Goal: Information Seeking & Learning: Check status

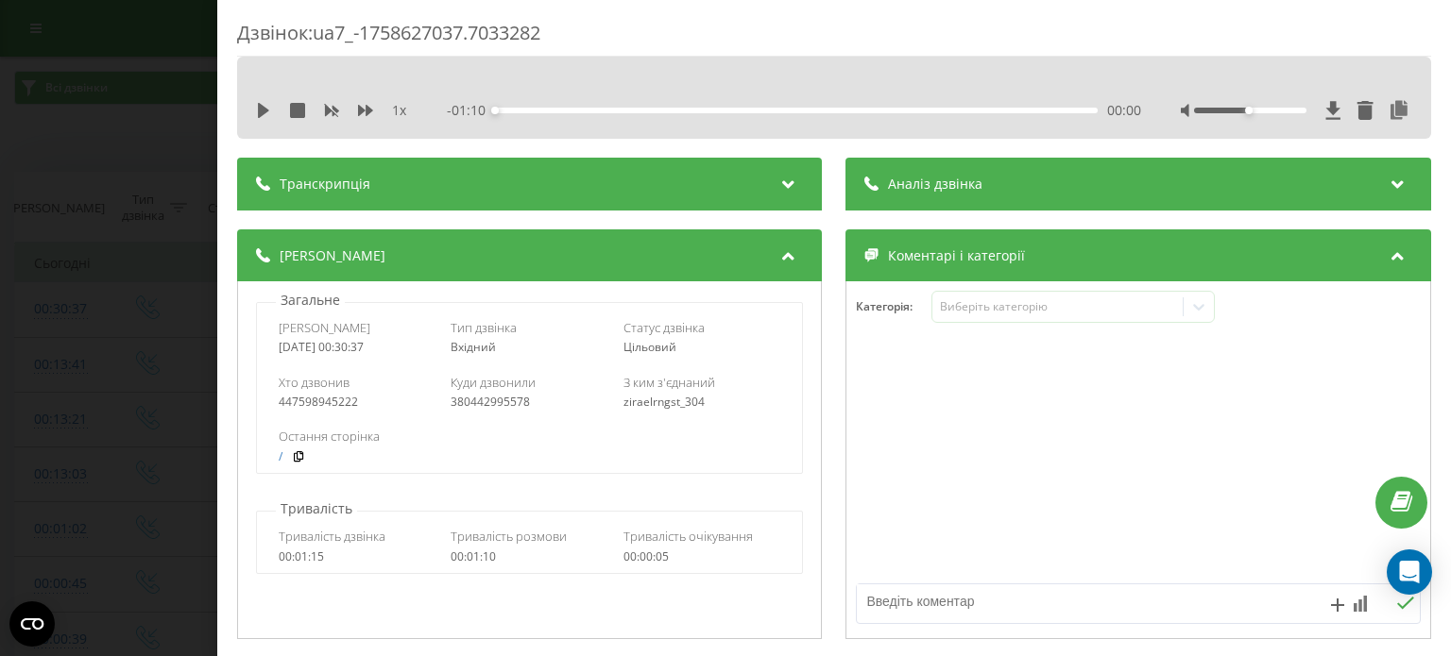
click at [26, 282] on div "Дзвінок : ua7_-1758627037.7033282 1 x - 01:10 00:00 00:00 Транскрипція Для AI-а…" at bounding box center [725, 328] width 1451 height 656
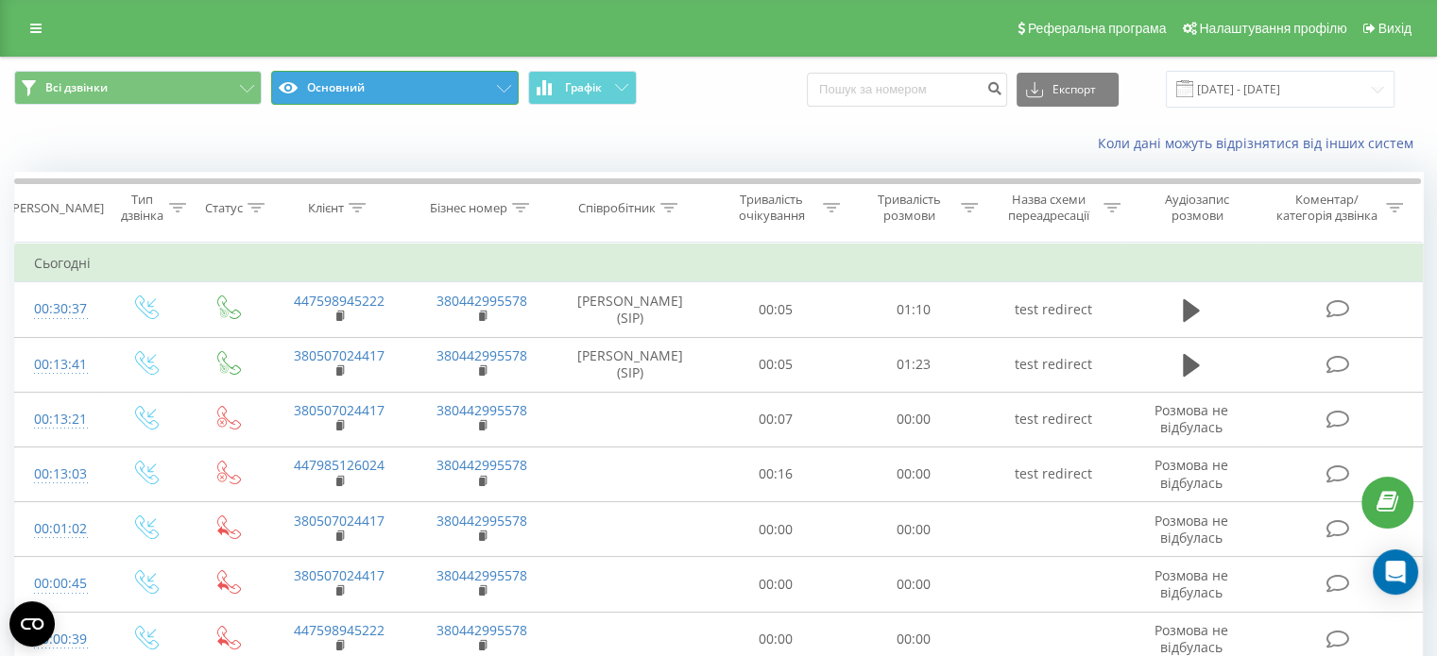
click at [354, 94] on button "Основний" at bounding box center [394, 88] width 247 height 34
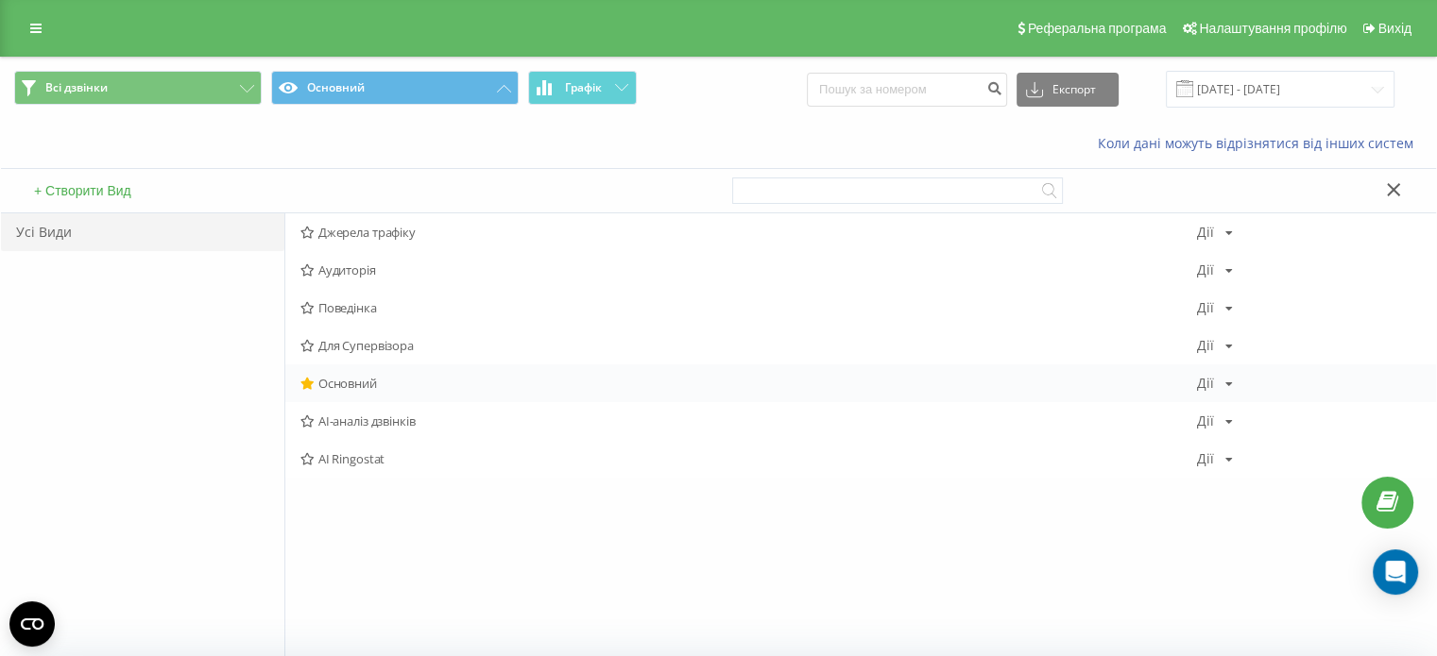
click at [344, 383] on span "Основний" at bounding box center [748, 383] width 896 height 13
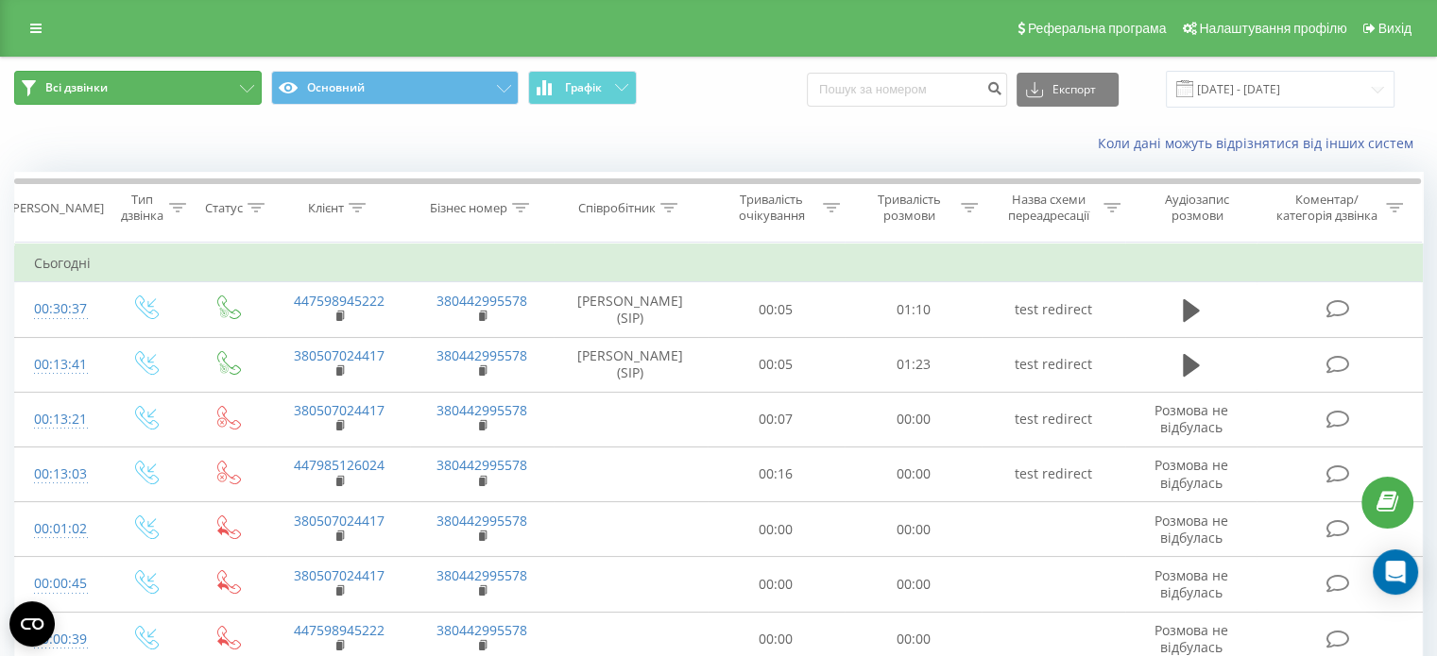
click at [188, 82] on button "Всі дзвінки" at bounding box center [137, 88] width 247 height 34
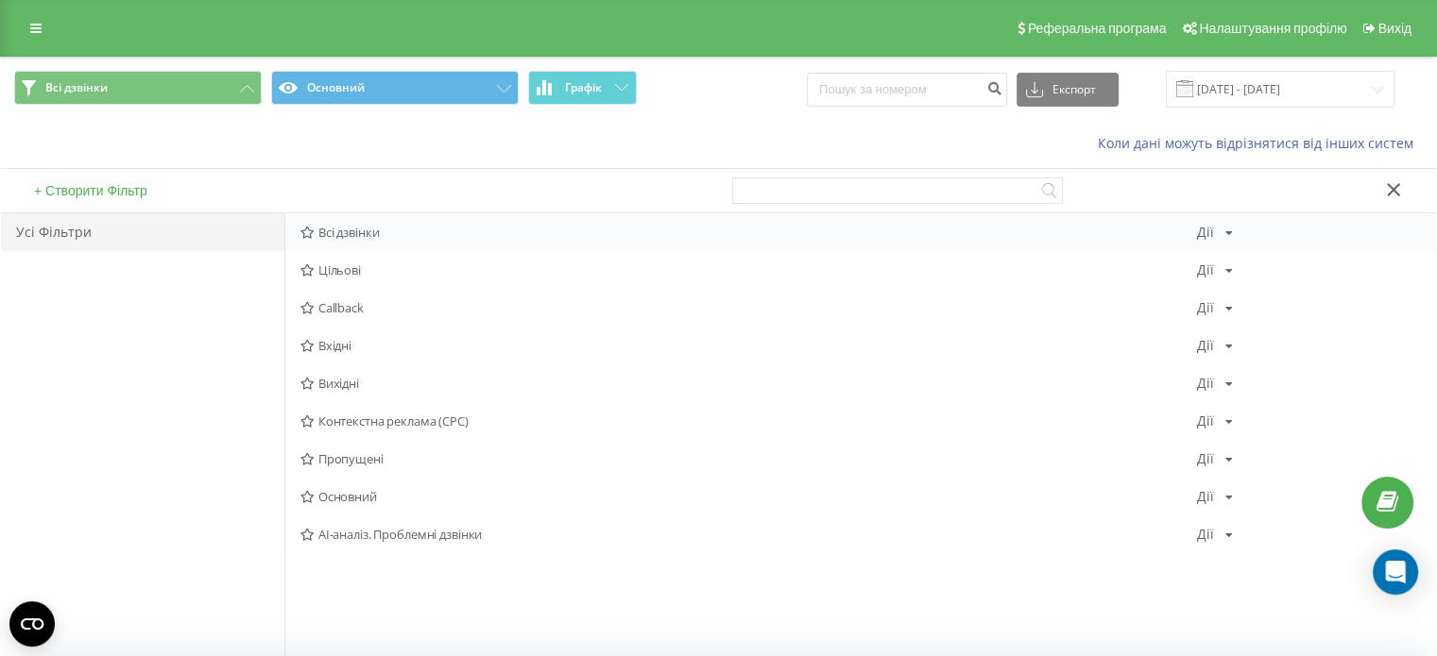
click at [337, 230] on span "Всі дзвінки" at bounding box center [748, 232] width 896 height 13
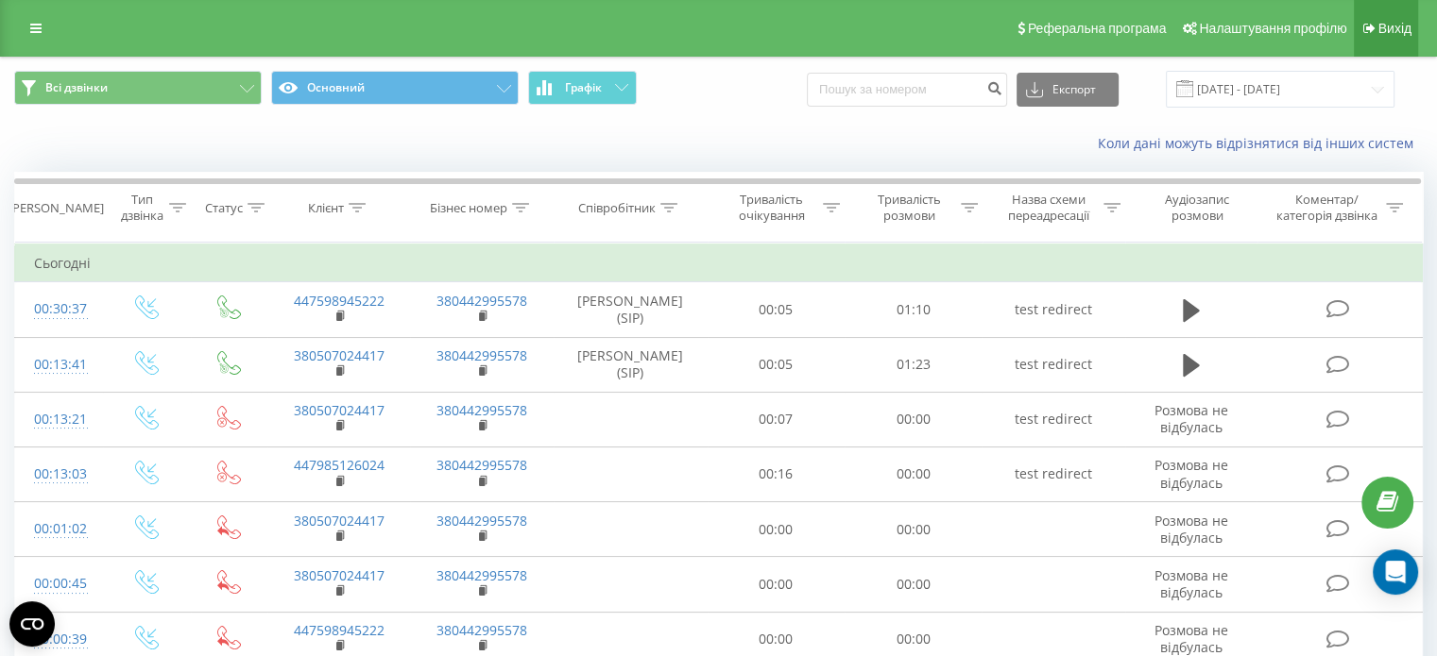
click at [1380, 19] on link "Вихід" at bounding box center [1385, 28] width 64 height 57
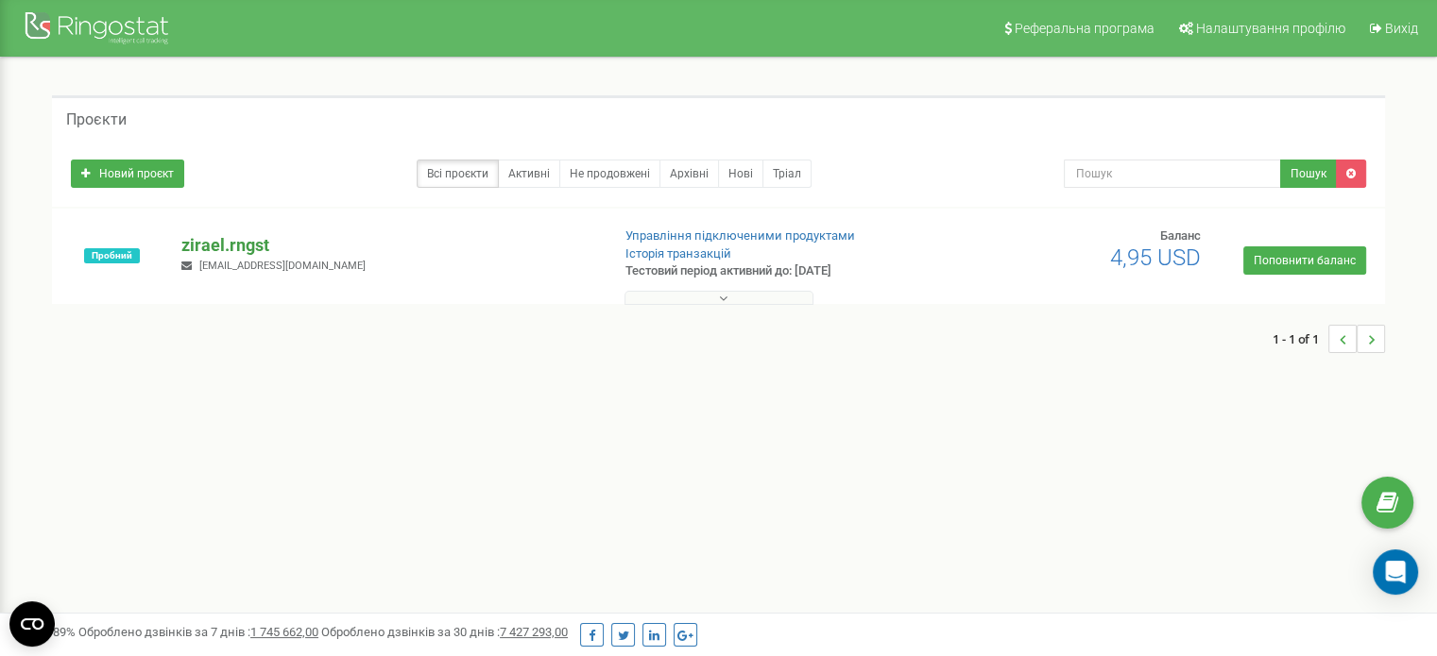
click at [213, 241] on p "zirael.rngst" at bounding box center [387, 245] width 413 height 25
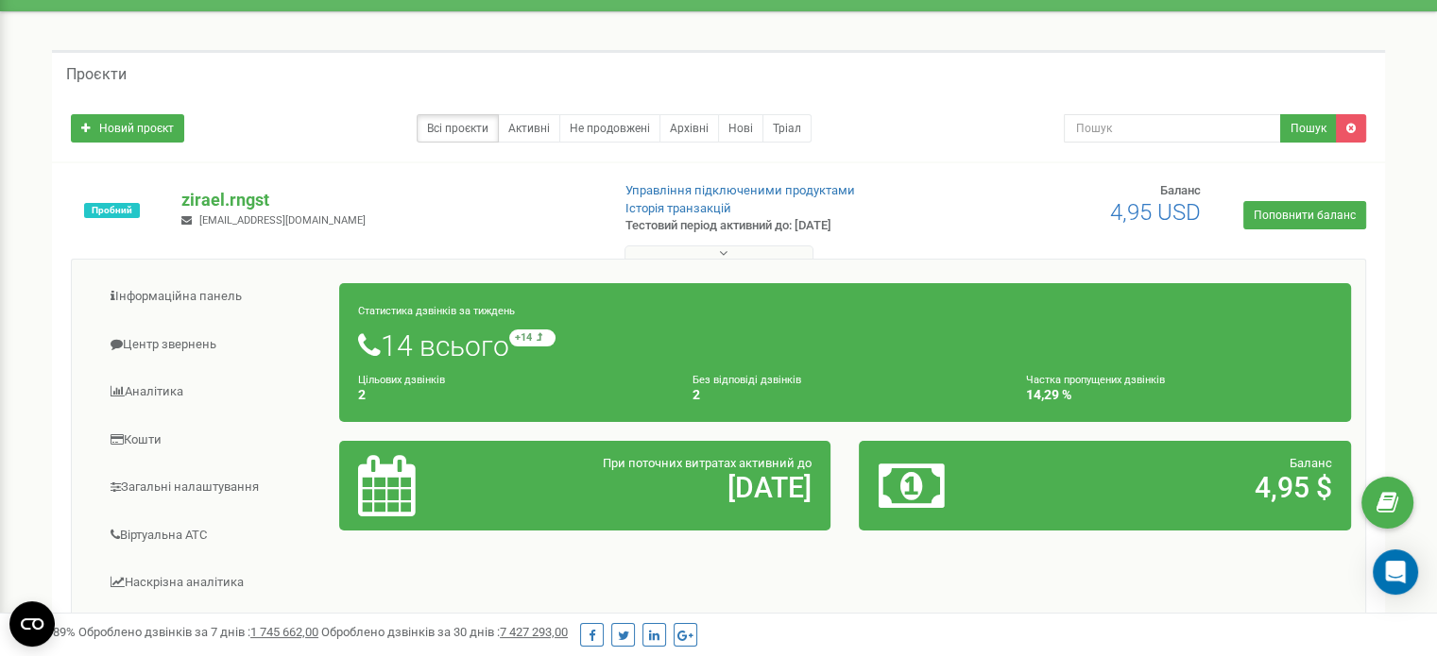
scroll to position [94, 0]
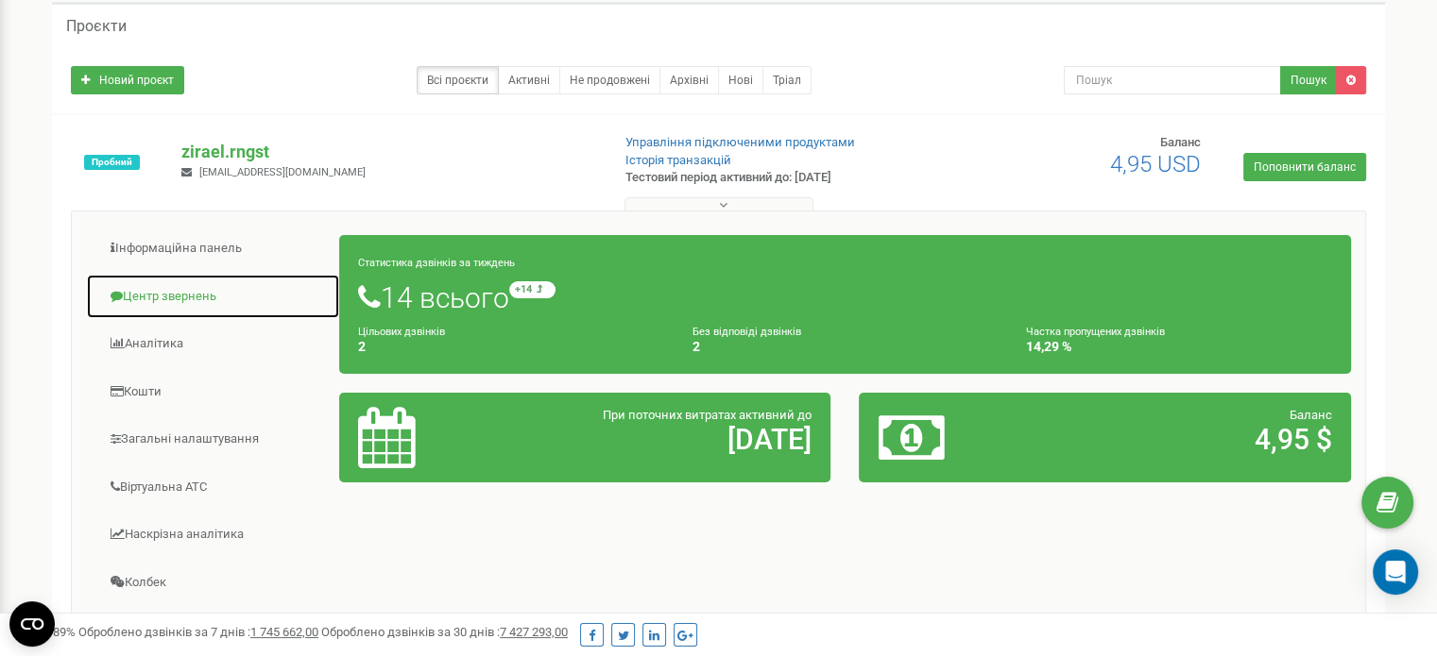
click at [179, 294] on link "Центр звернень" at bounding box center [213, 297] width 254 height 46
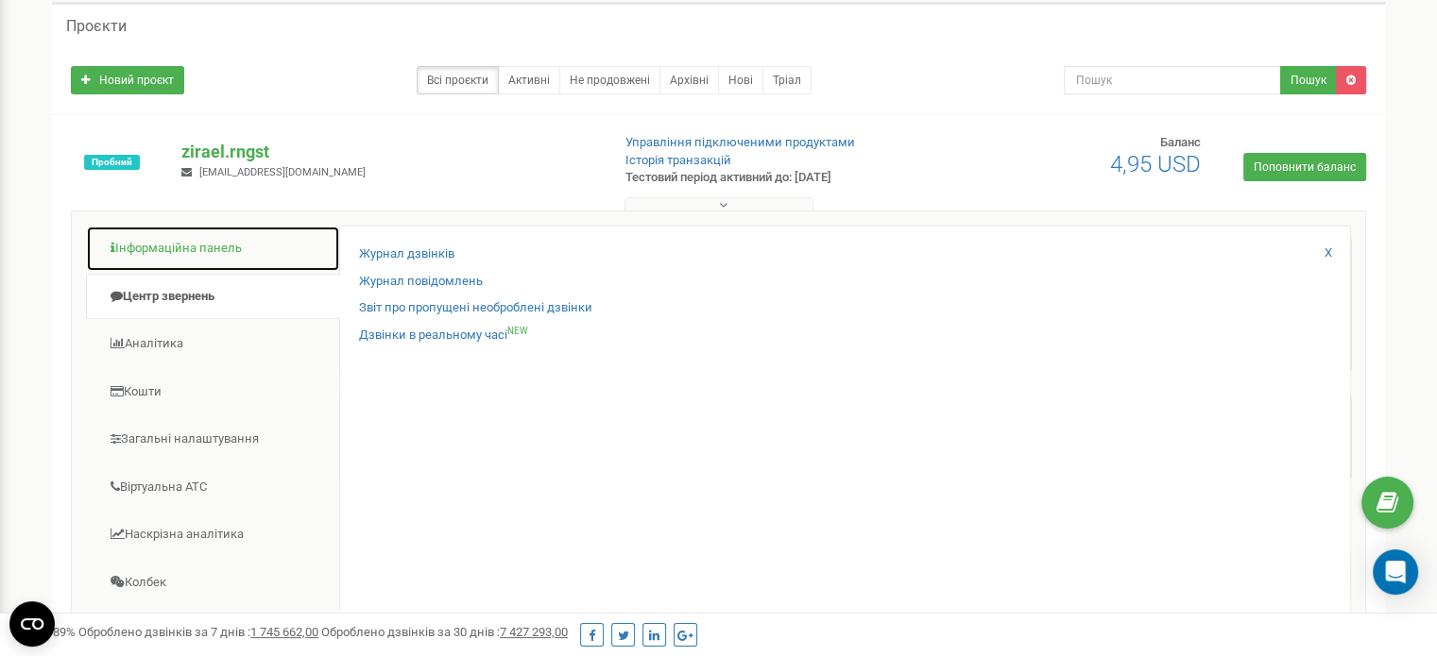
click at [163, 231] on link "Інформаційна панель" at bounding box center [213, 249] width 254 height 46
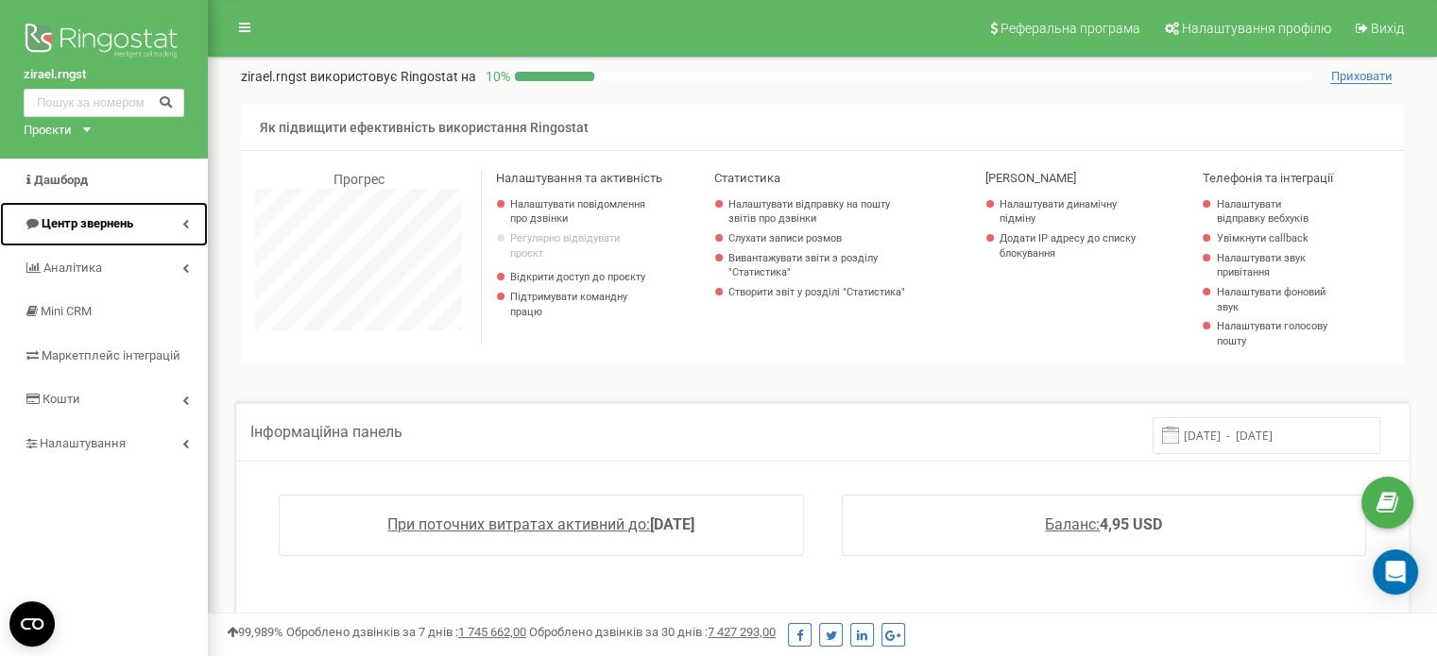
click at [103, 228] on span "Центр звернень" at bounding box center [88, 223] width 92 height 14
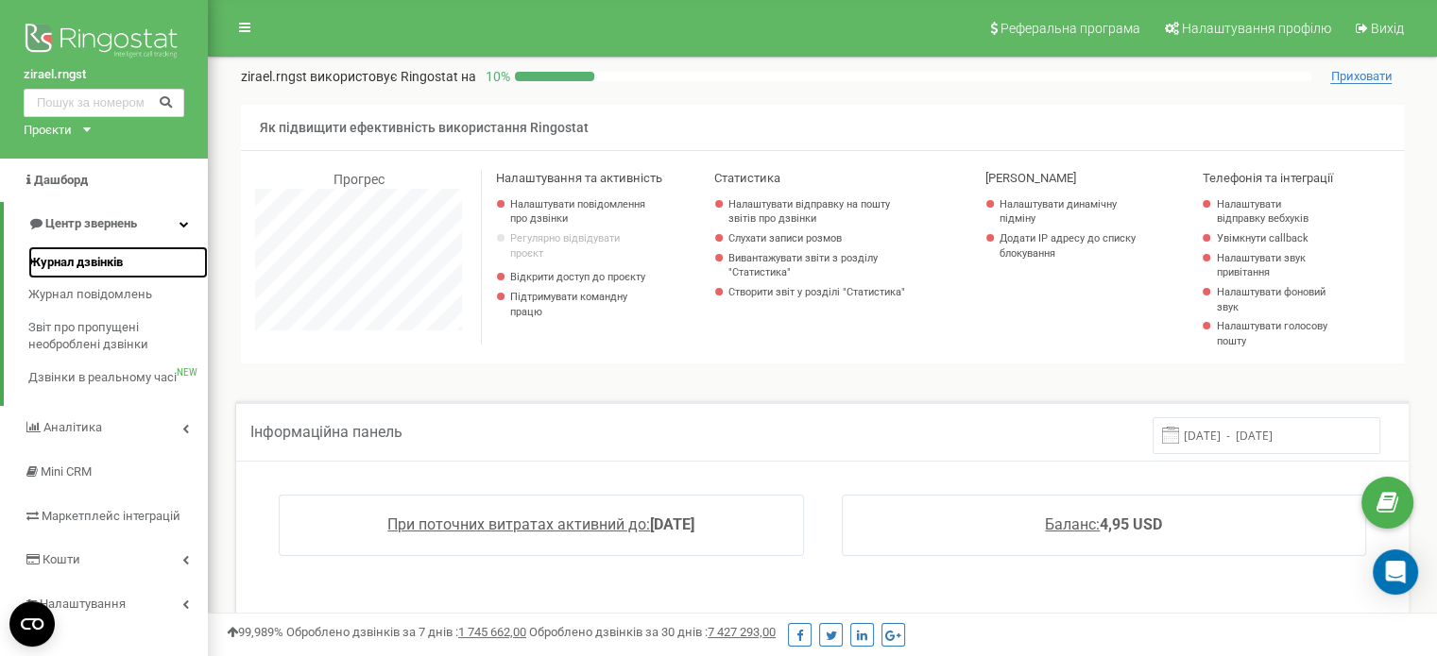
click at [106, 263] on span "Журнал дзвінків" at bounding box center [75, 263] width 94 height 18
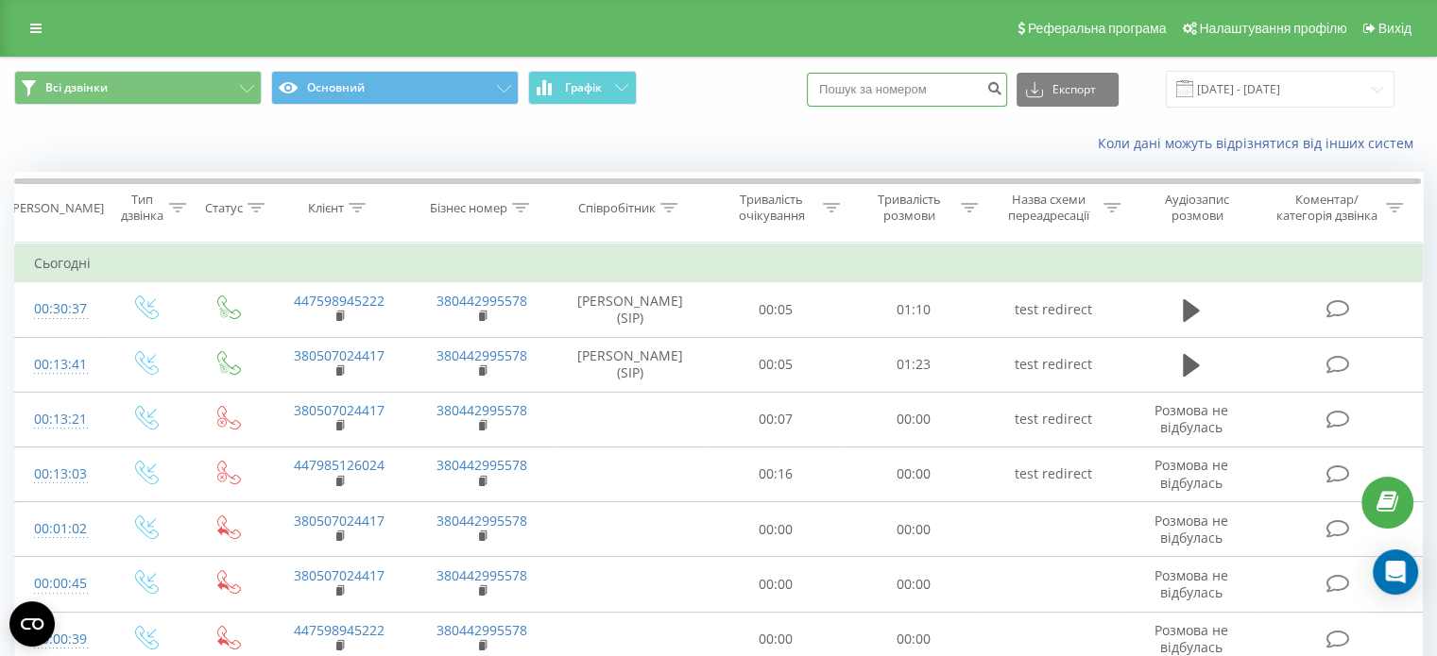
click at [937, 86] on input at bounding box center [907, 90] width 200 height 34
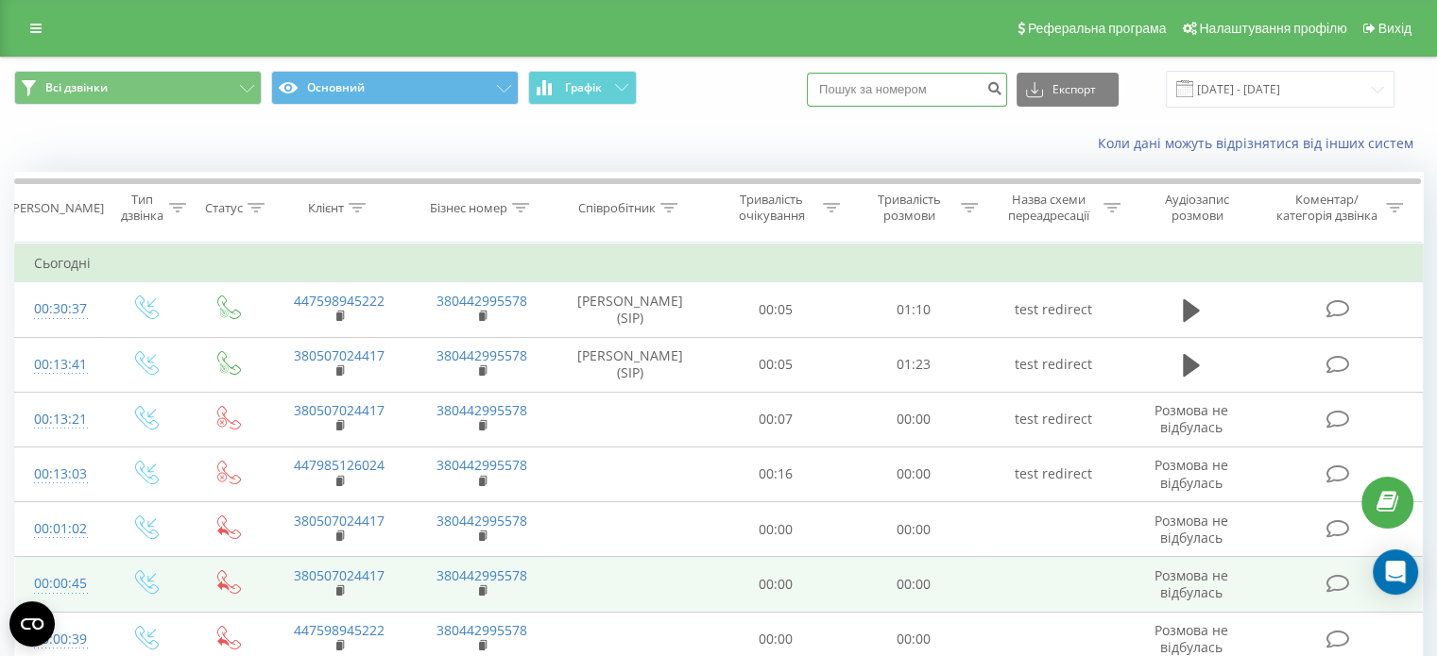
paste input "48883955487"
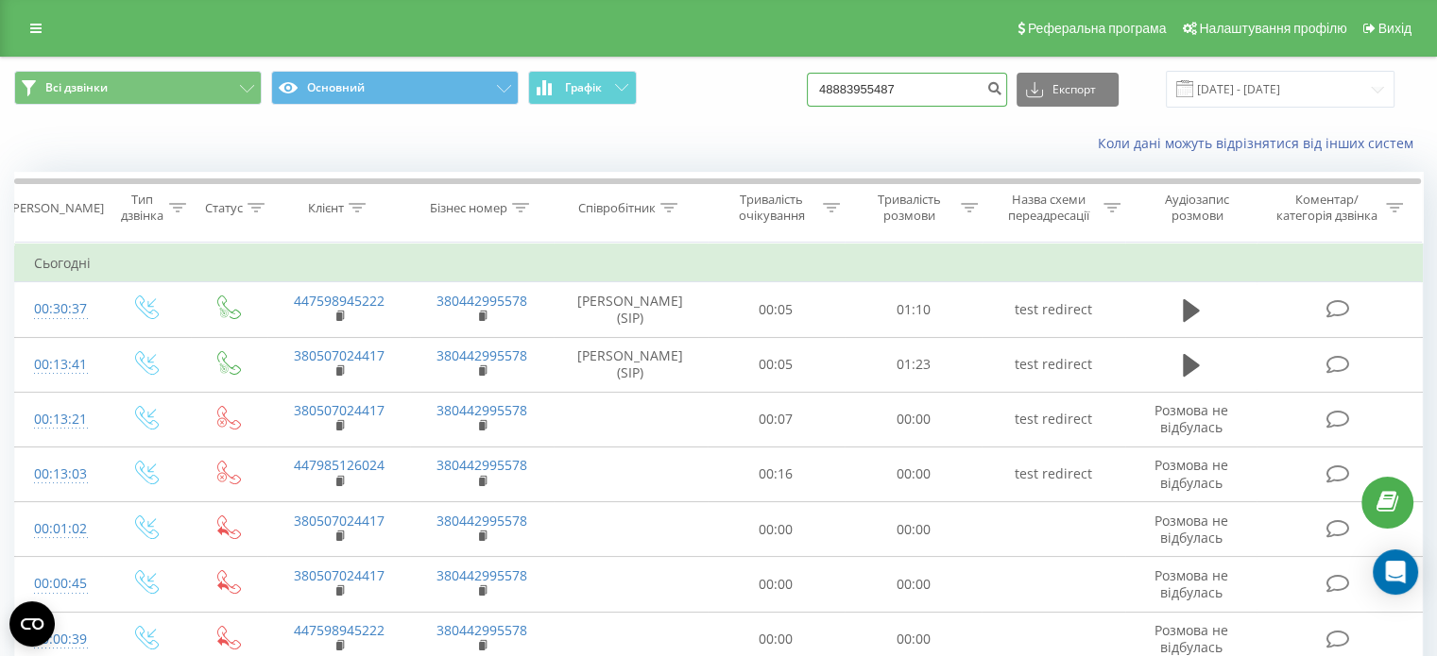
click at [848, 90] on input "48883955487" at bounding box center [907, 90] width 200 height 34
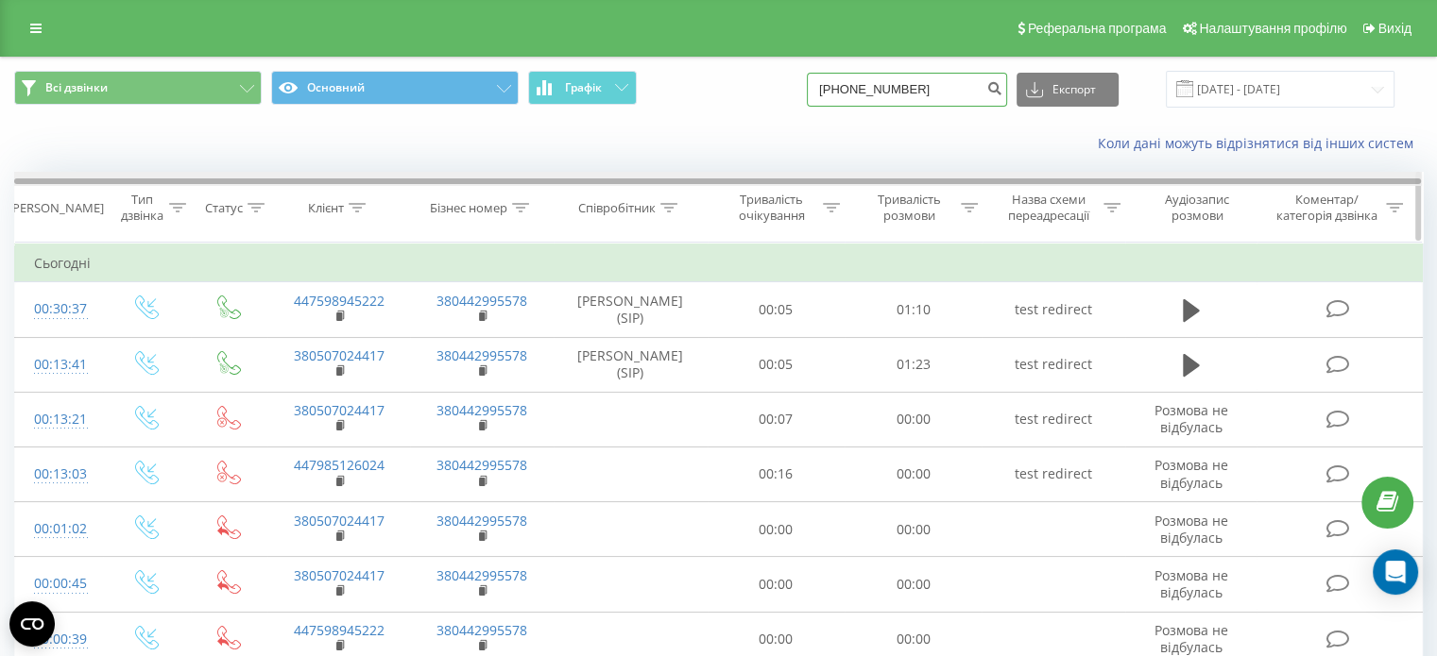
type input "+48883955487"
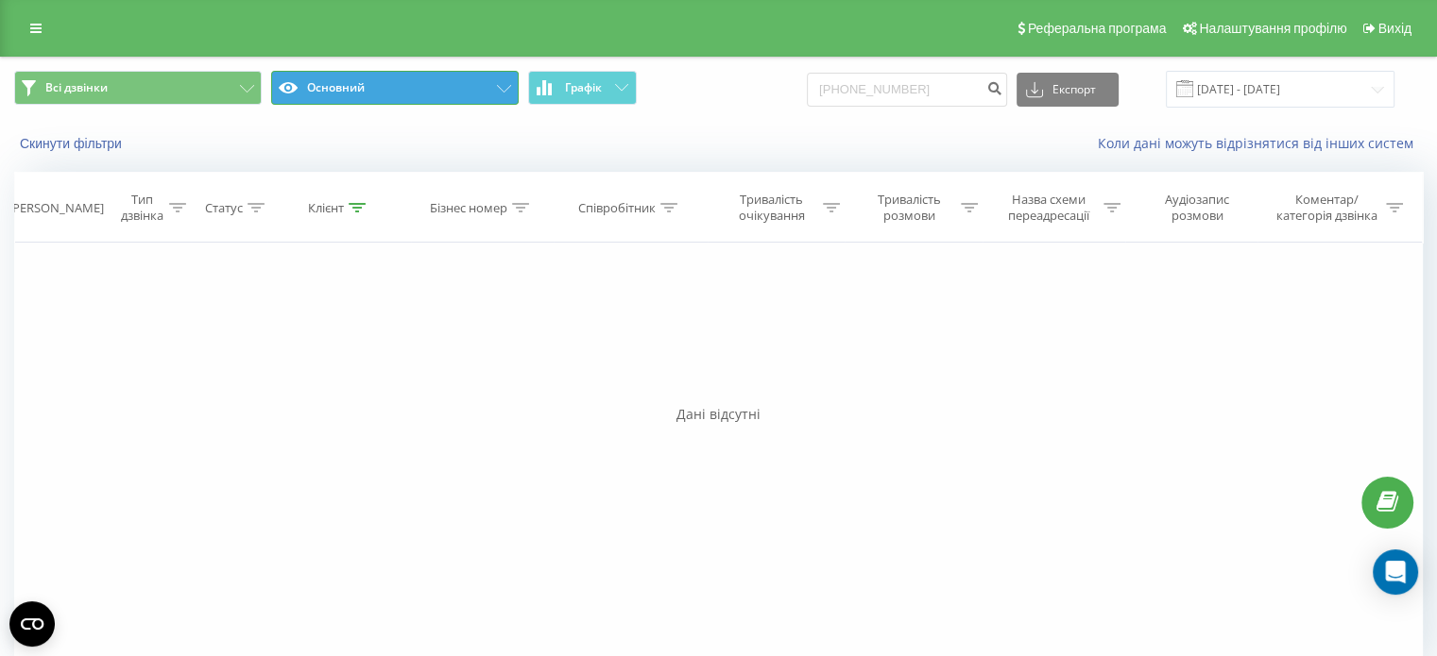
click at [442, 75] on button "Основний" at bounding box center [394, 88] width 247 height 34
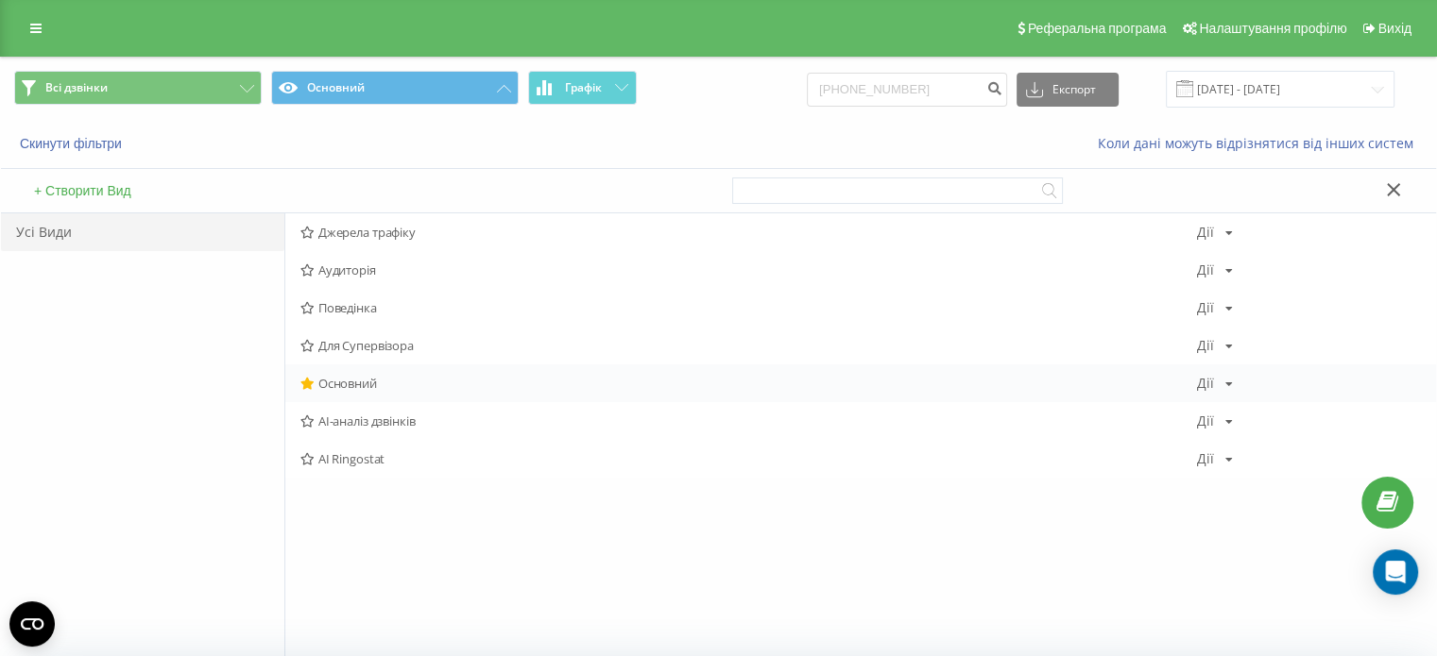
click at [348, 377] on span "Основний" at bounding box center [748, 383] width 896 height 13
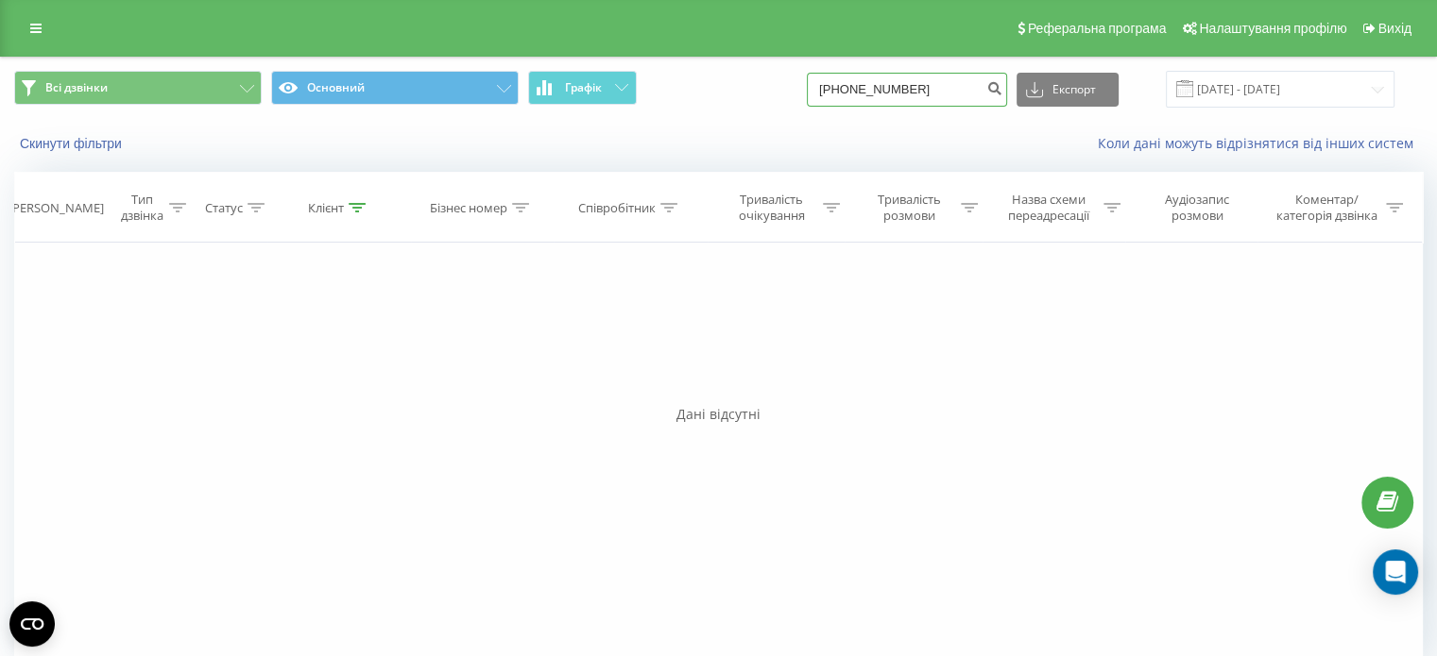
click at [977, 90] on input "+48883955487" at bounding box center [907, 90] width 200 height 34
type input "+"
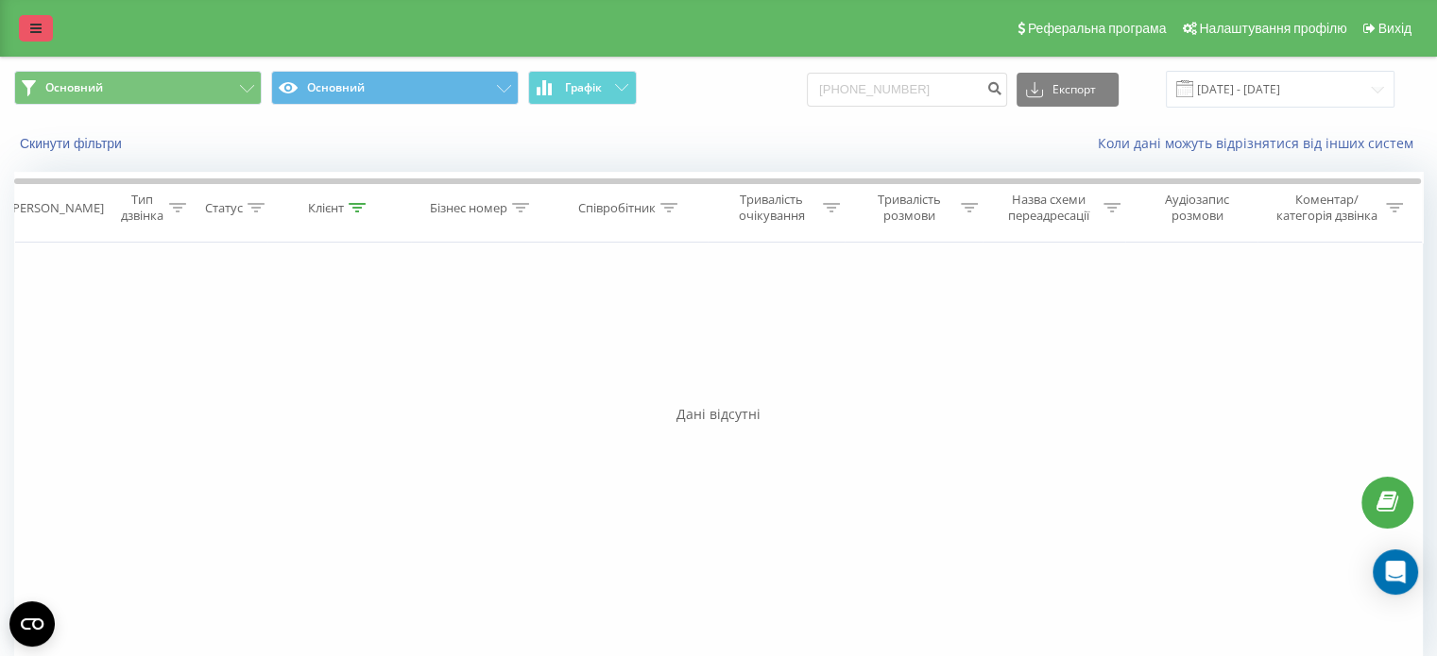
click at [27, 25] on link at bounding box center [36, 28] width 34 height 26
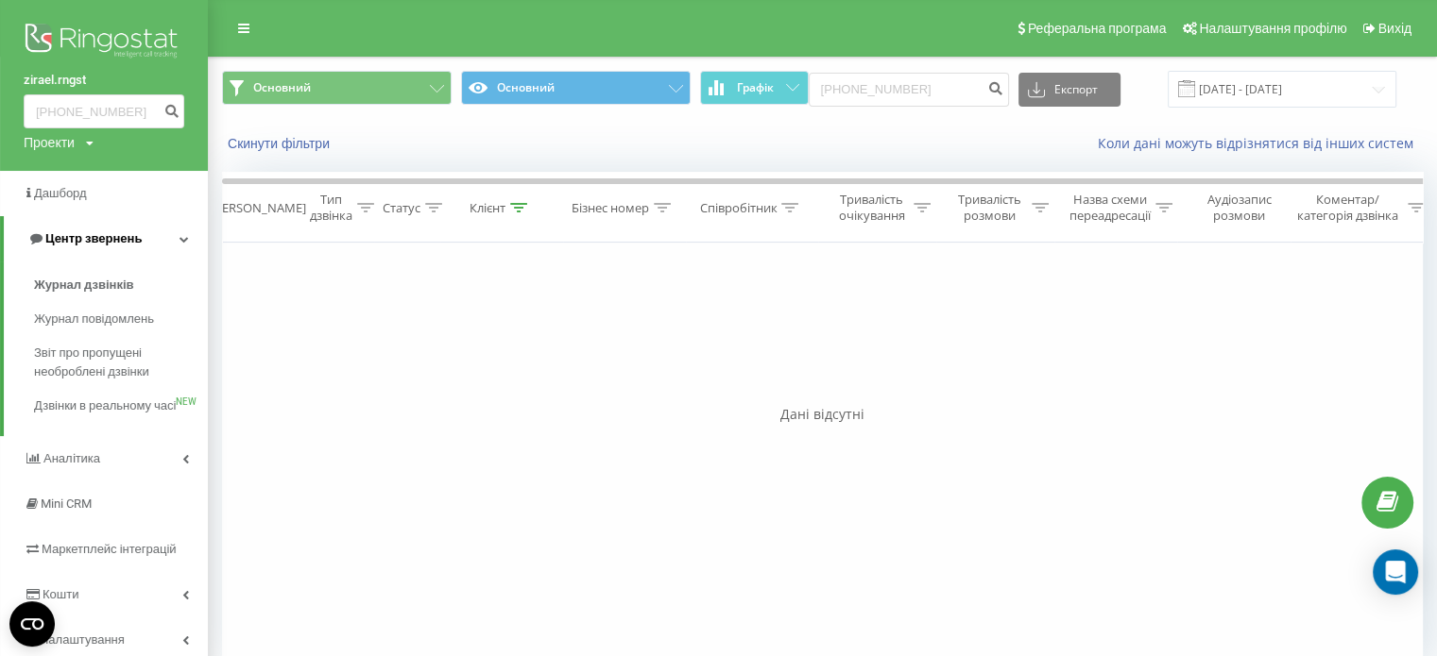
click at [61, 240] on span "Центр звернень" at bounding box center [93, 238] width 96 height 14
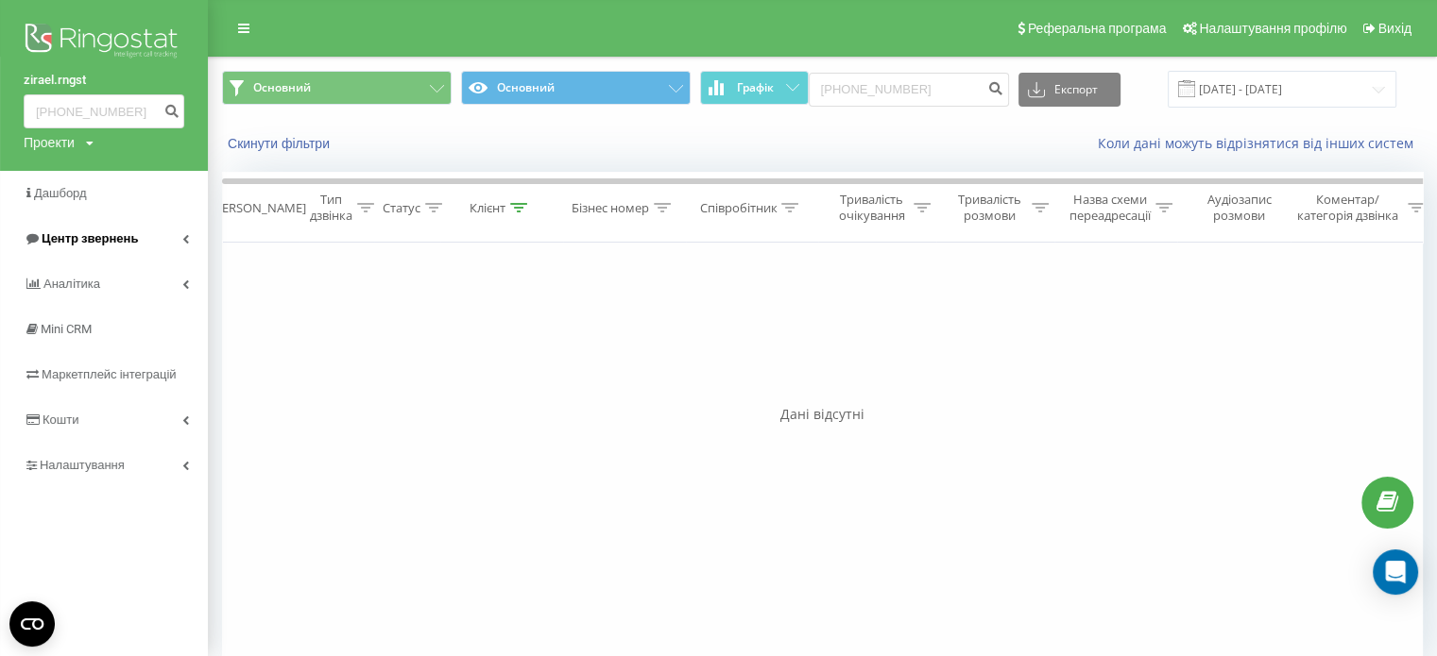
click at [120, 233] on span "Центр звернень" at bounding box center [90, 238] width 96 height 14
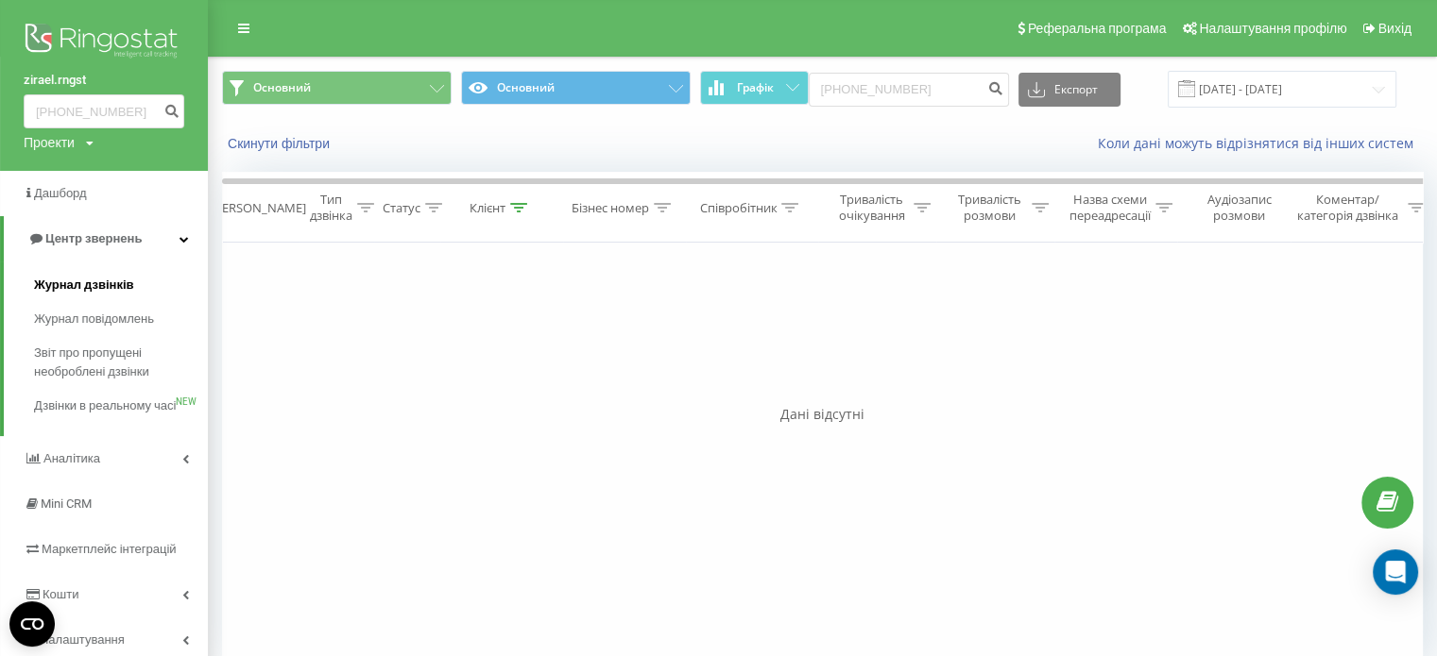
click at [91, 290] on span "Журнал дзвінків" at bounding box center [84, 285] width 100 height 19
